Goal: Information Seeking & Learning: Learn about a topic

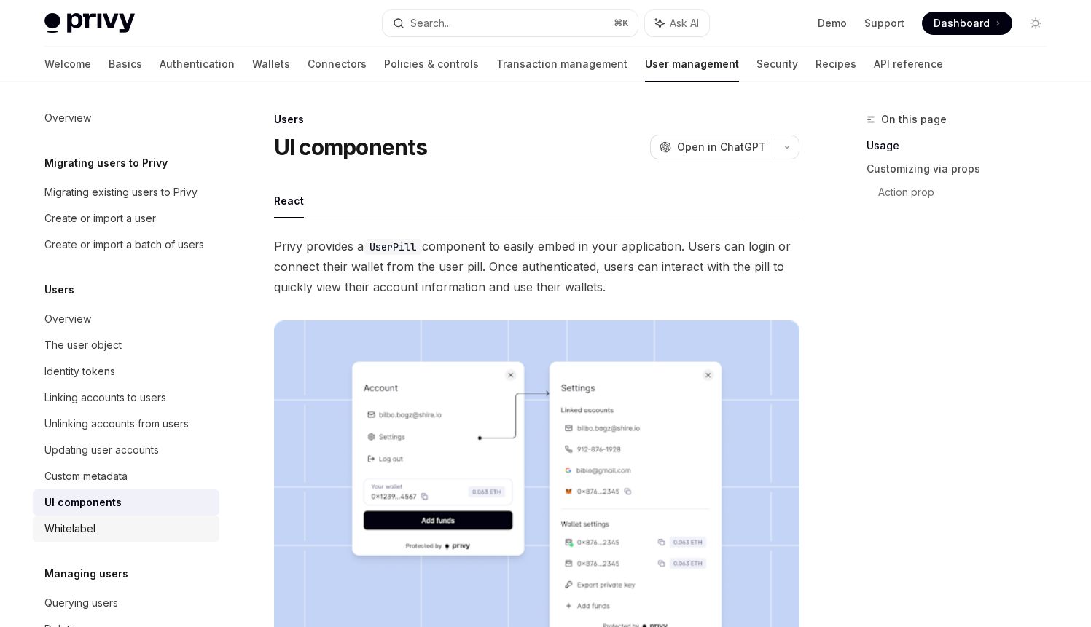
click at [71, 538] on div "Whitelabel" at bounding box center [69, 528] width 51 height 17
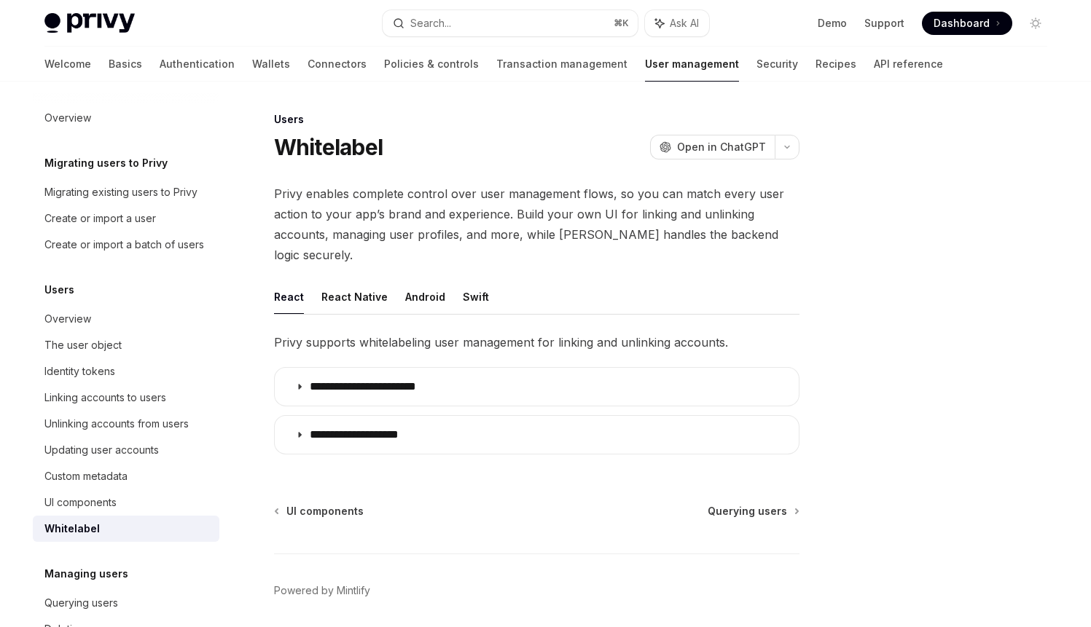
click at [103, 538] on div "Whitelabel" at bounding box center [127, 528] width 166 height 17
click at [112, 516] on link "UI components" at bounding box center [126, 503] width 187 height 26
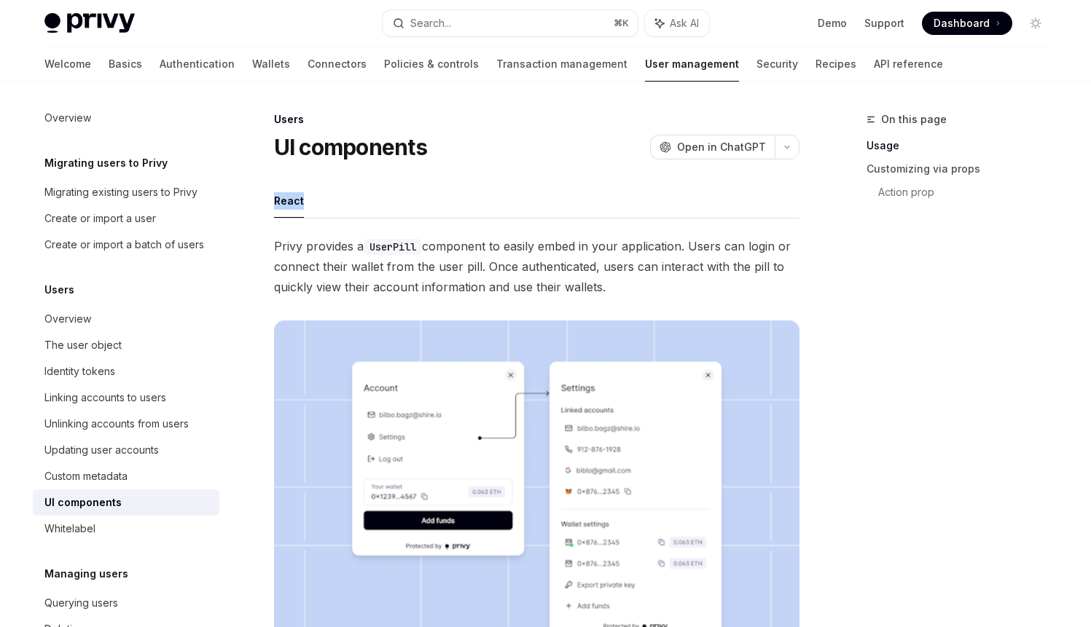
drag, startPoint x: 259, startPoint y: 202, endPoint x: 385, endPoint y: 203, distance: 125.3
click at [63, 538] on div "Whitelabel" at bounding box center [69, 528] width 51 height 17
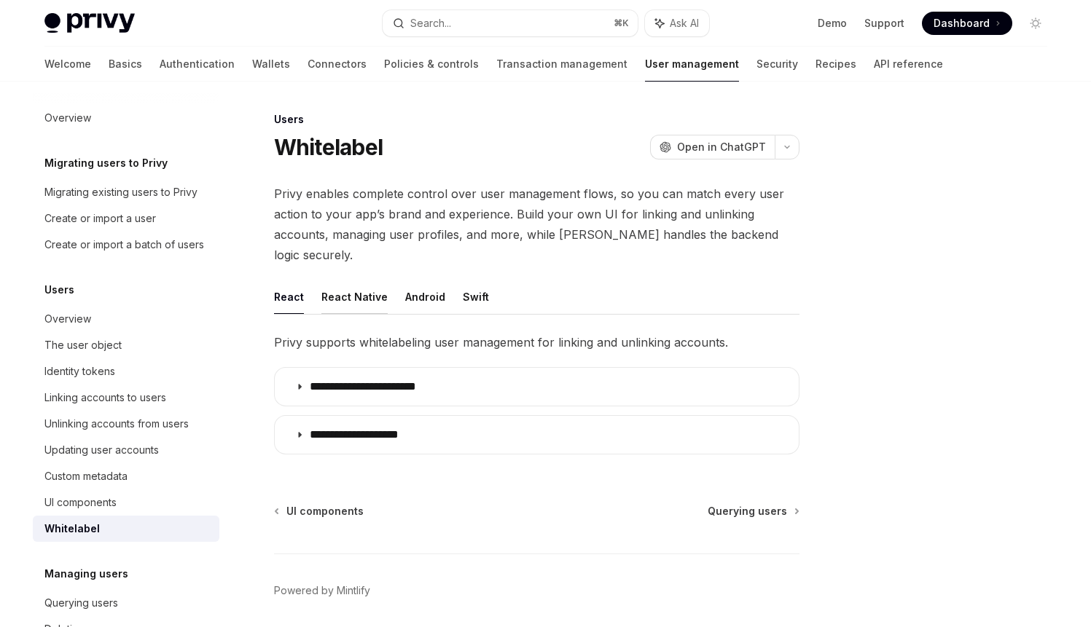
click at [352, 287] on button "React Native" at bounding box center [354, 297] width 66 height 34
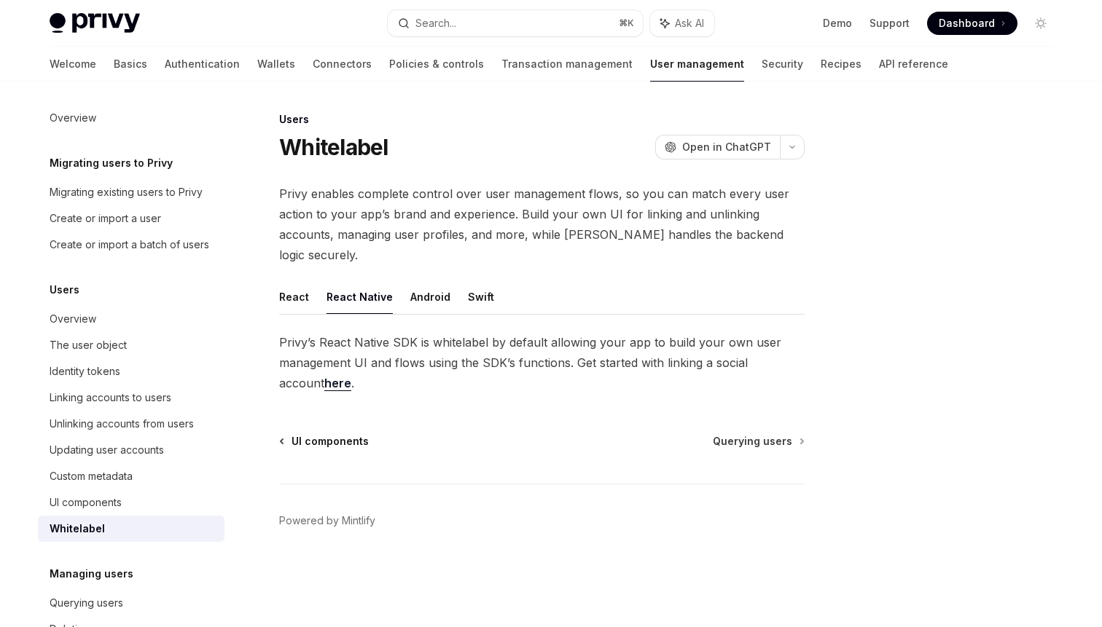
click at [310, 434] on span "UI components" at bounding box center [329, 441] width 77 height 15
type textarea "*"
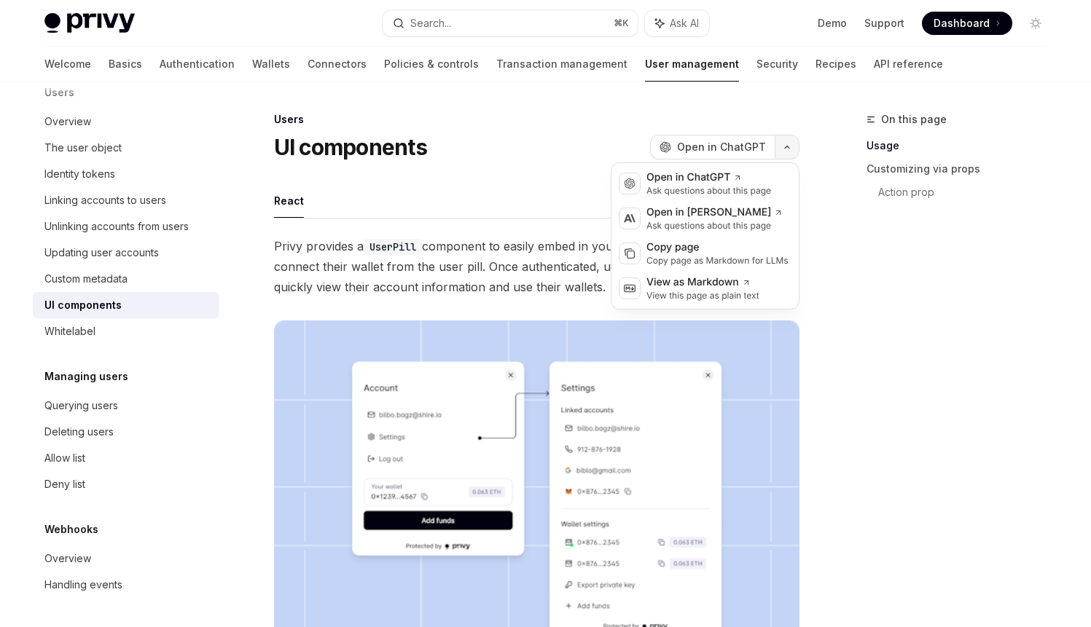
click at [787, 141] on button "button" at bounding box center [786, 147] width 25 height 25
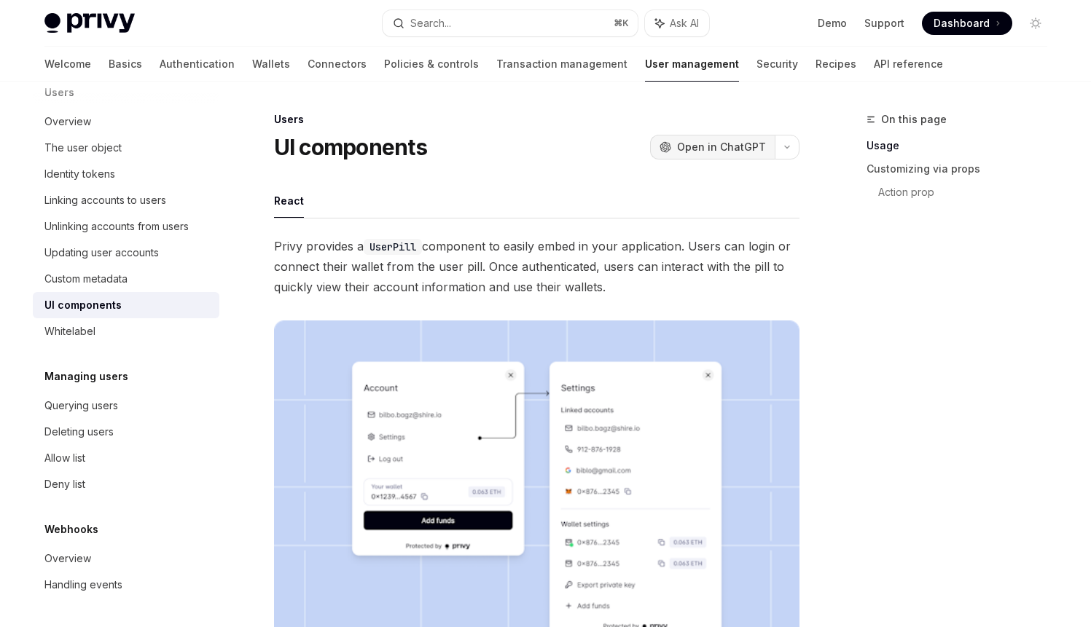
click at [742, 147] on span "Open in ChatGPT" at bounding box center [721, 147] width 89 height 15
